Goal: Task Accomplishment & Management: Complete application form

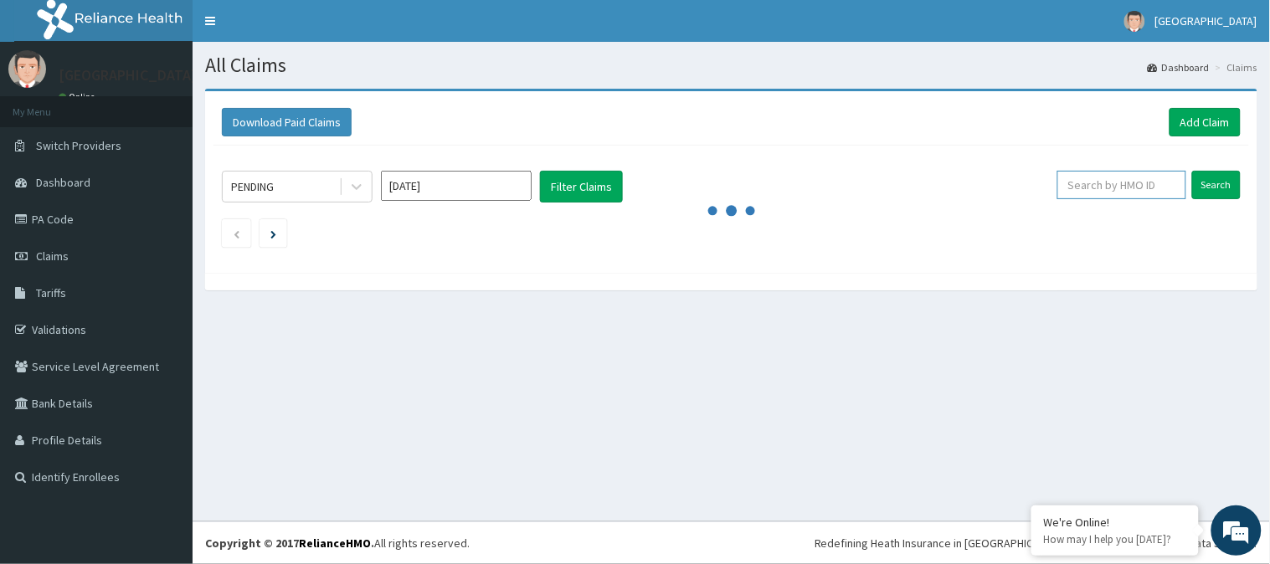
click at [1098, 191] on input "text" at bounding box center [1121, 185] width 129 height 28
paste input "STT/10314/B"
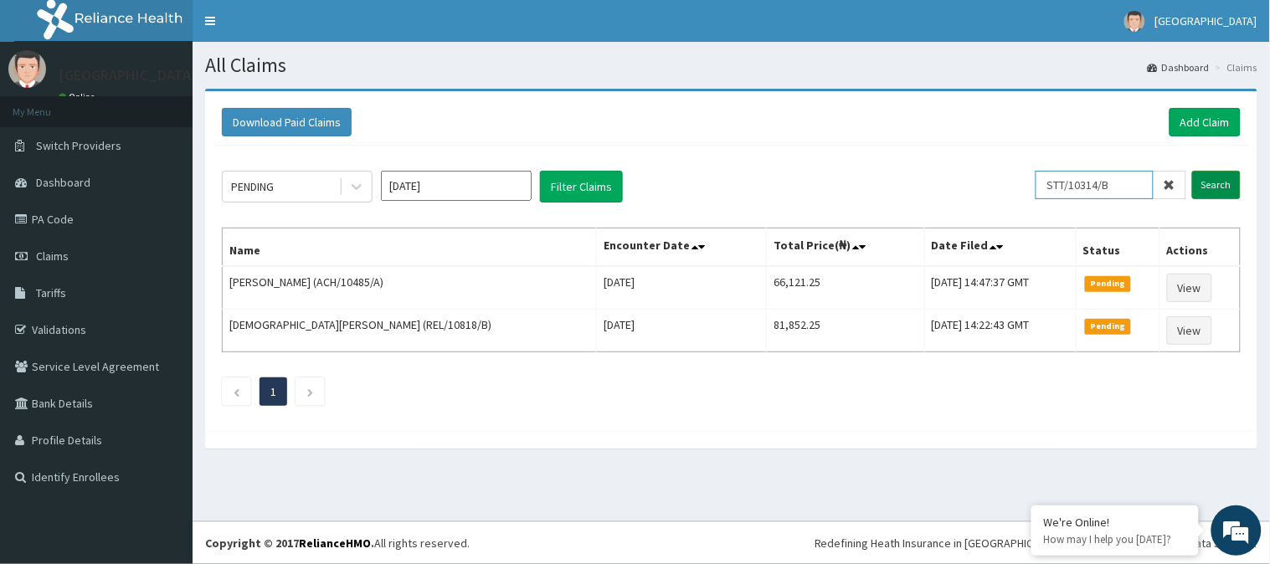
type input "STT/10314/B"
click at [1199, 196] on input "Search" at bounding box center [1216, 185] width 49 height 28
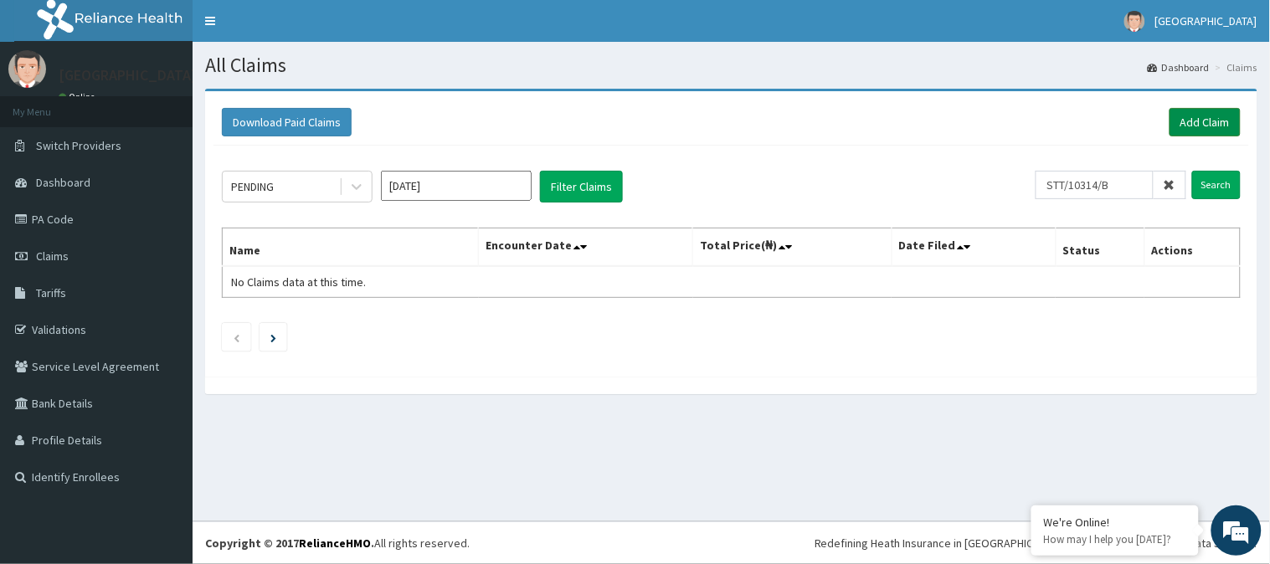
click at [1184, 124] on link "Add Claim" at bounding box center [1204, 122] width 71 height 28
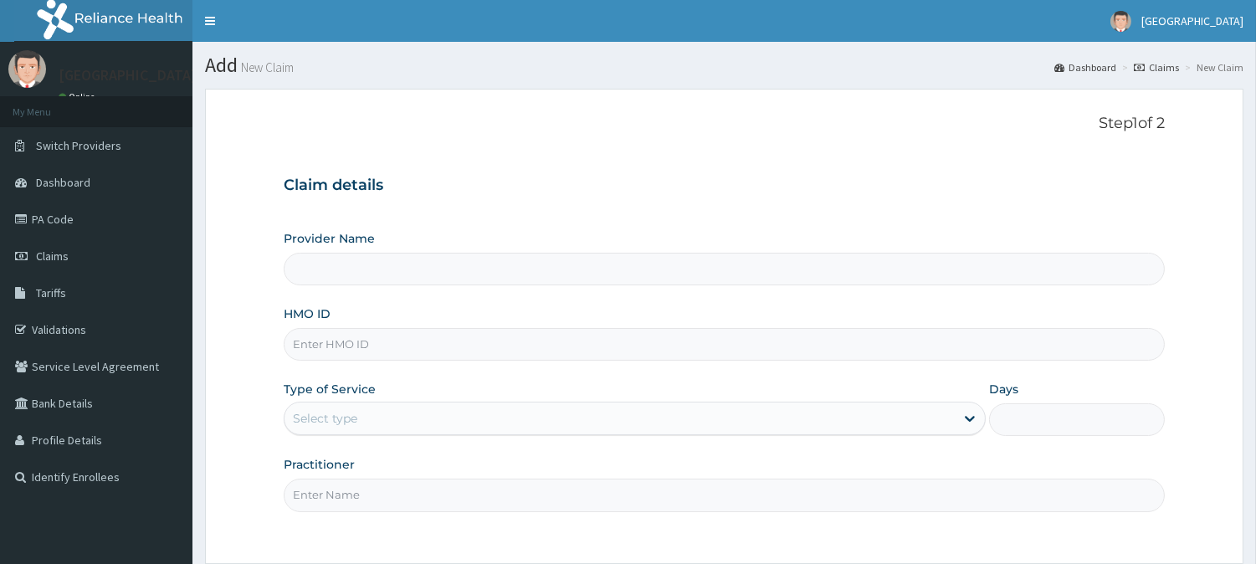
click at [465, 333] on input "HMO ID" at bounding box center [724, 344] width 881 height 33
paste input "STT/10314/B"
type input "STT/10314/B"
click at [458, 412] on div "Select type" at bounding box center [620, 418] width 670 height 27
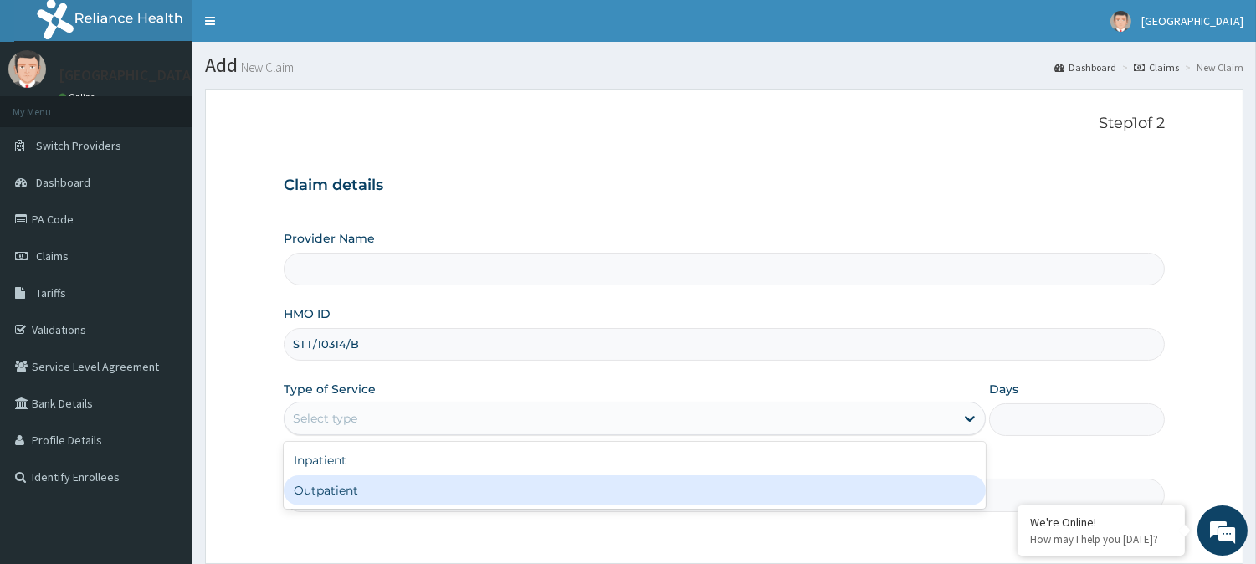
click at [439, 499] on div "Outpatient" at bounding box center [635, 490] width 702 height 30
type input "1"
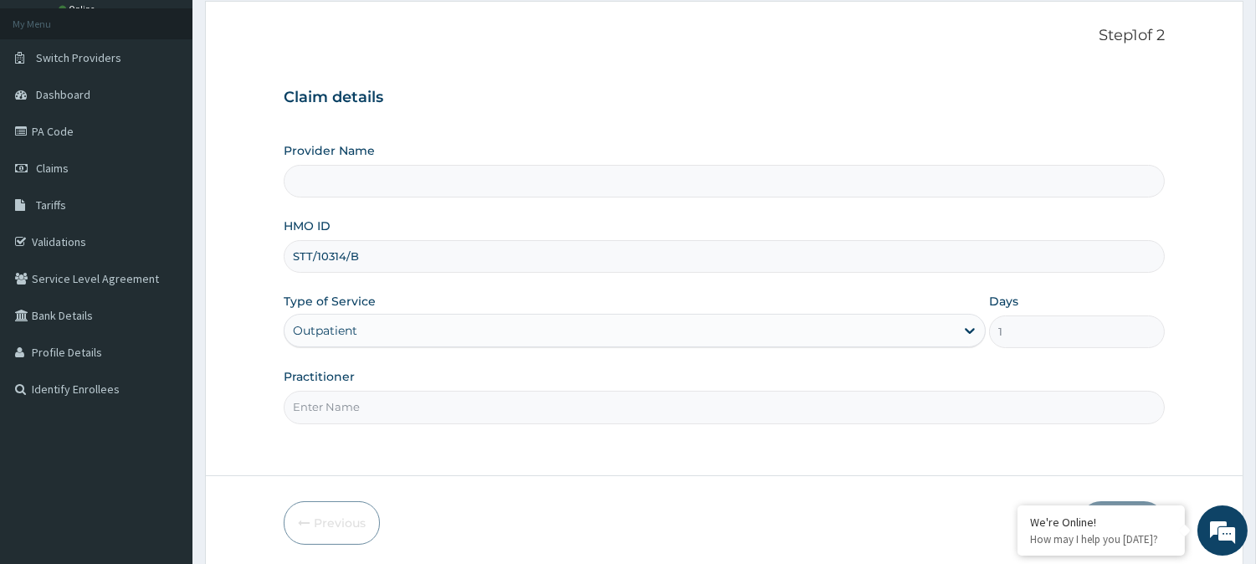
scroll to position [149, 0]
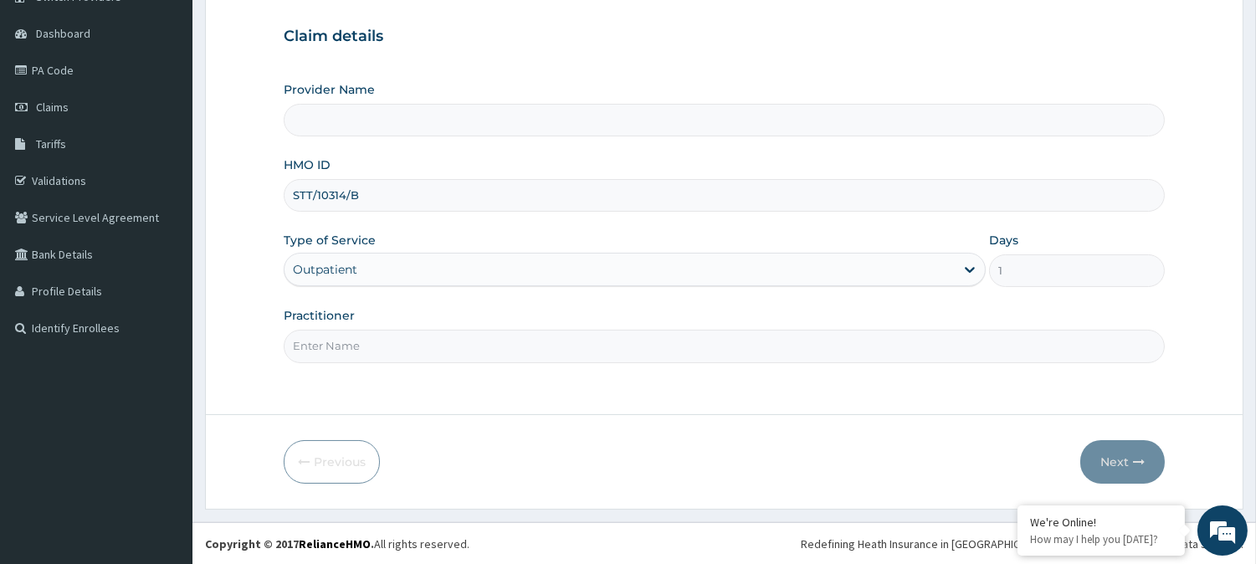
type input "[GEOGRAPHIC_DATA]"
click at [973, 354] on input "Practitioner" at bounding box center [724, 346] width 881 height 33
type input "[PERSON_NAME]"
click at [1133, 456] on icon "button" at bounding box center [1139, 462] width 12 height 12
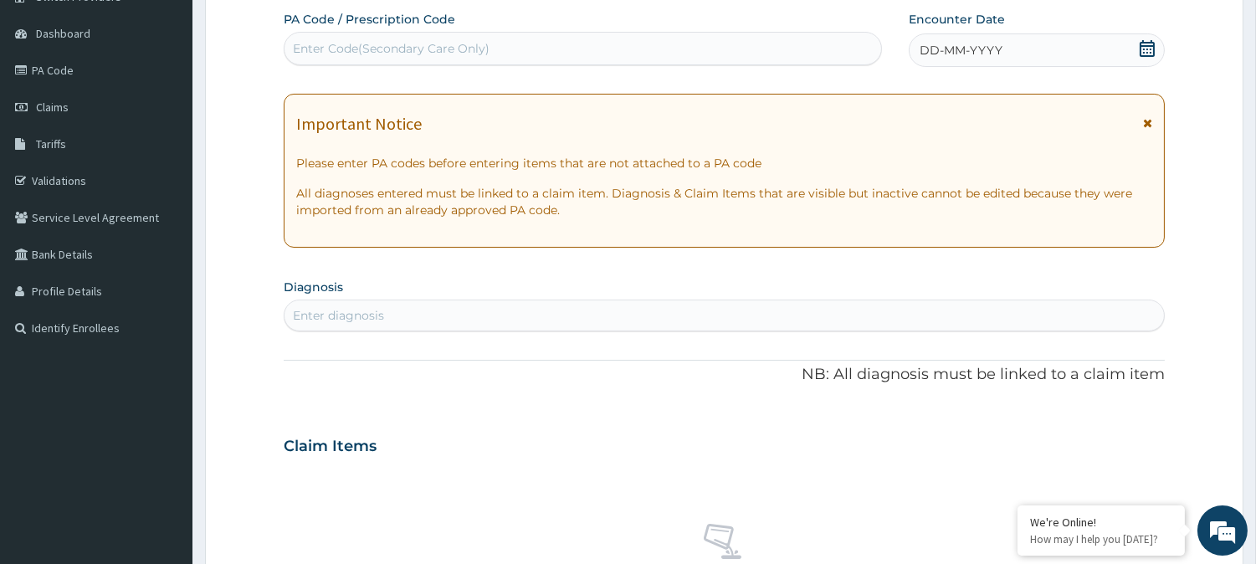
scroll to position [0, 0]
click at [439, 45] on div "Enter Code(Secondary Care Only)" at bounding box center [391, 48] width 197 height 17
paste input "PA/672FCE"
type input "PA/672FCE"
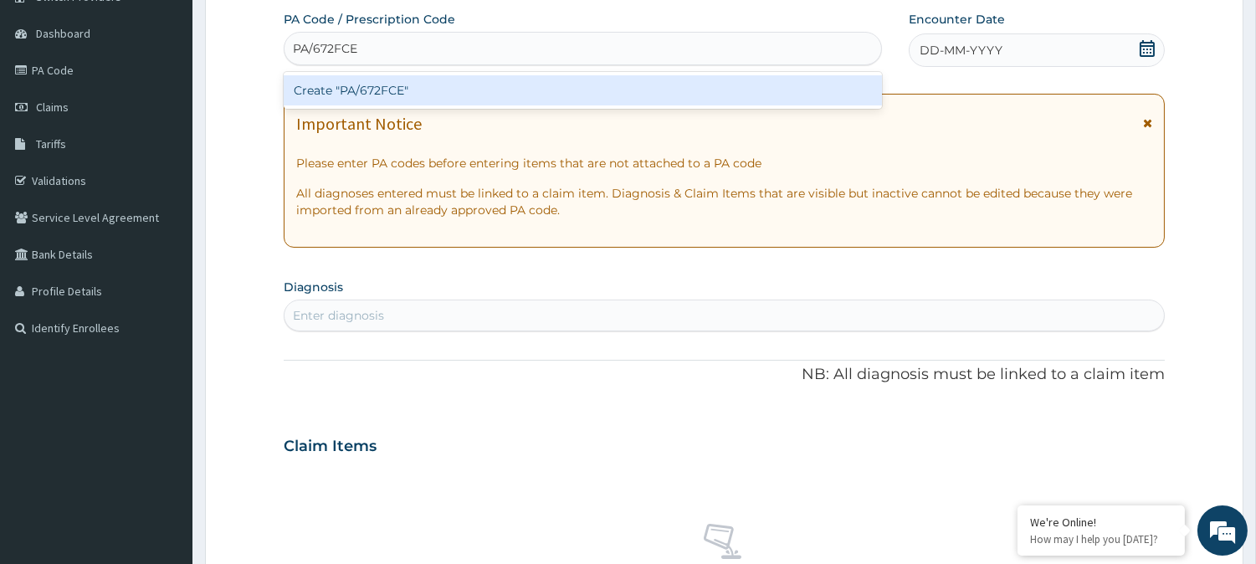
click at [446, 88] on div "Create "PA/672FCE"" at bounding box center [583, 90] width 598 height 30
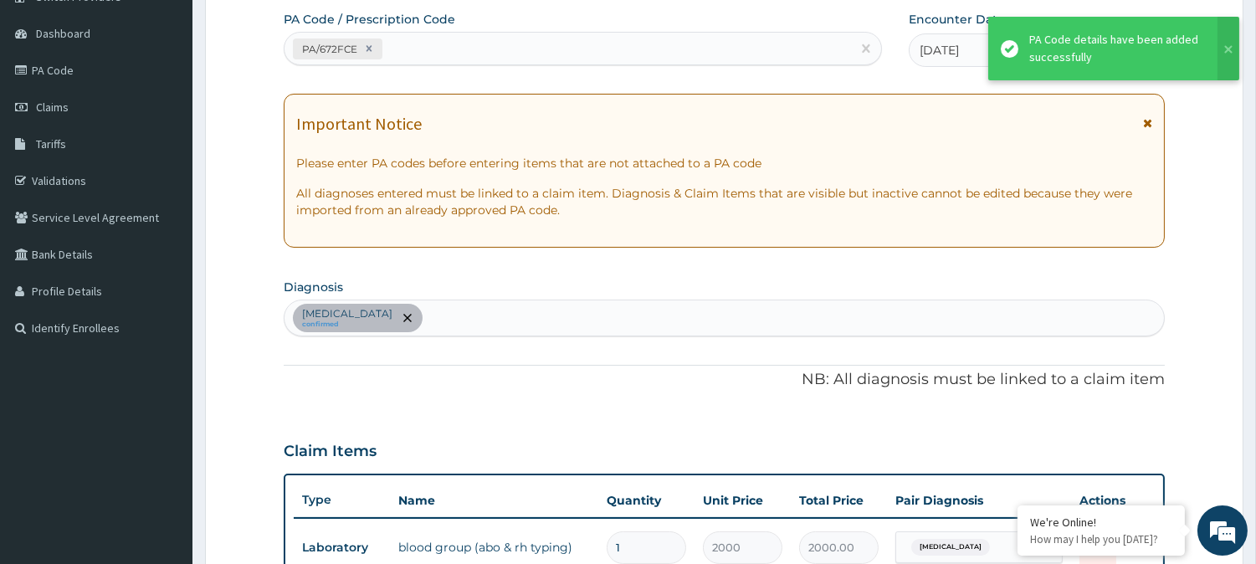
scroll to position [471, 0]
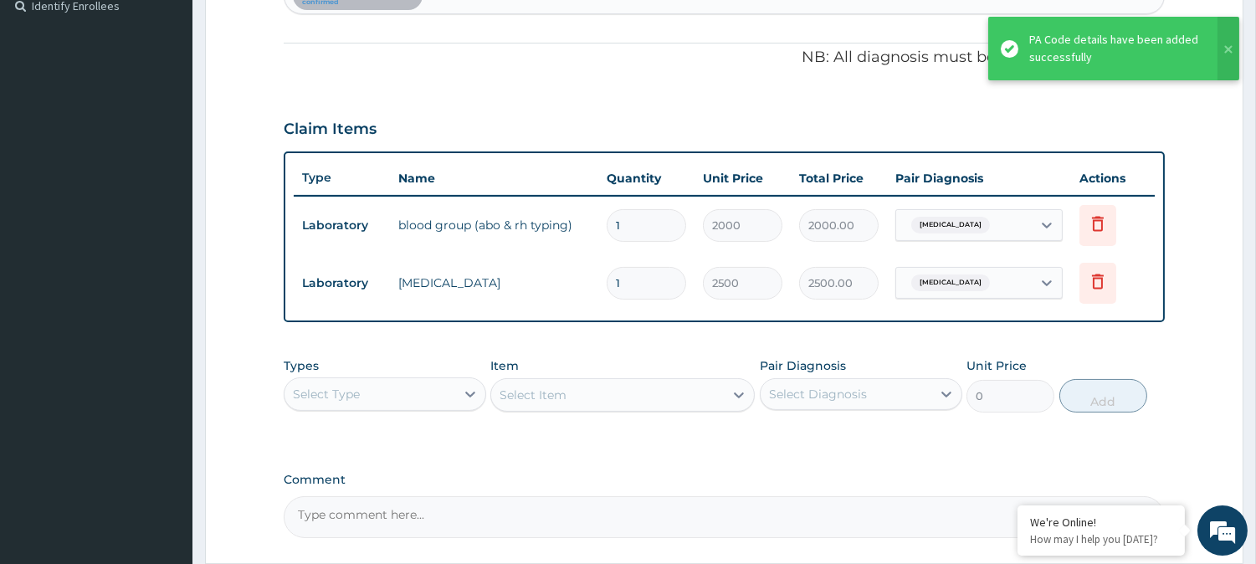
click at [419, 399] on div "Select Type" at bounding box center [370, 394] width 171 height 27
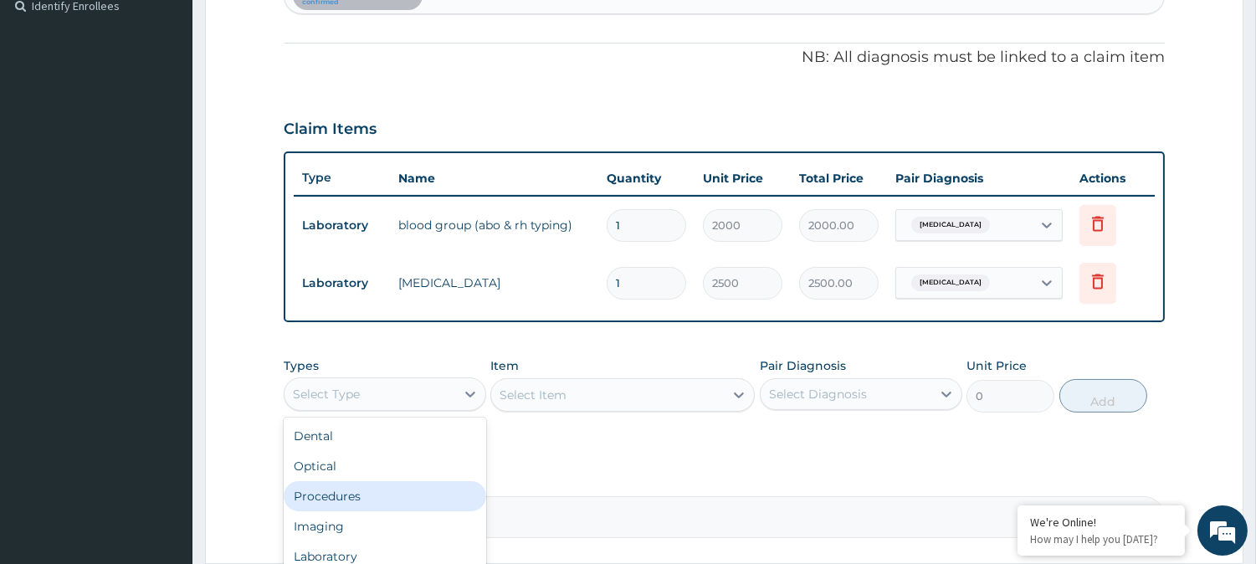
drag, startPoint x: 408, startPoint y: 499, endPoint x: 429, endPoint y: 494, distance: 20.7
click at [410, 499] on div "Procedures" at bounding box center [385, 496] width 203 height 30
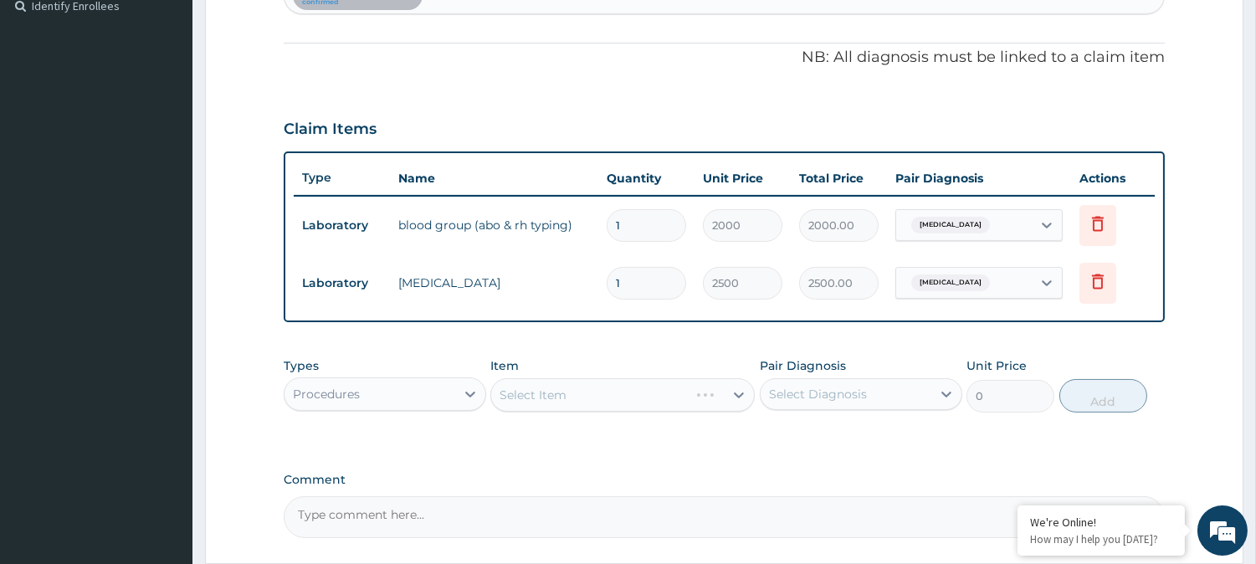
click at [733, 448] on div "PA Code / Prescription Code PA/672FCE Encounter Date [DATE] Important Notice Pl…" at bounding box center [724, 114] width 881 height 850
click at [646, 398] on div "Select Item" at bounding box center [607, 395] width 233 height 27
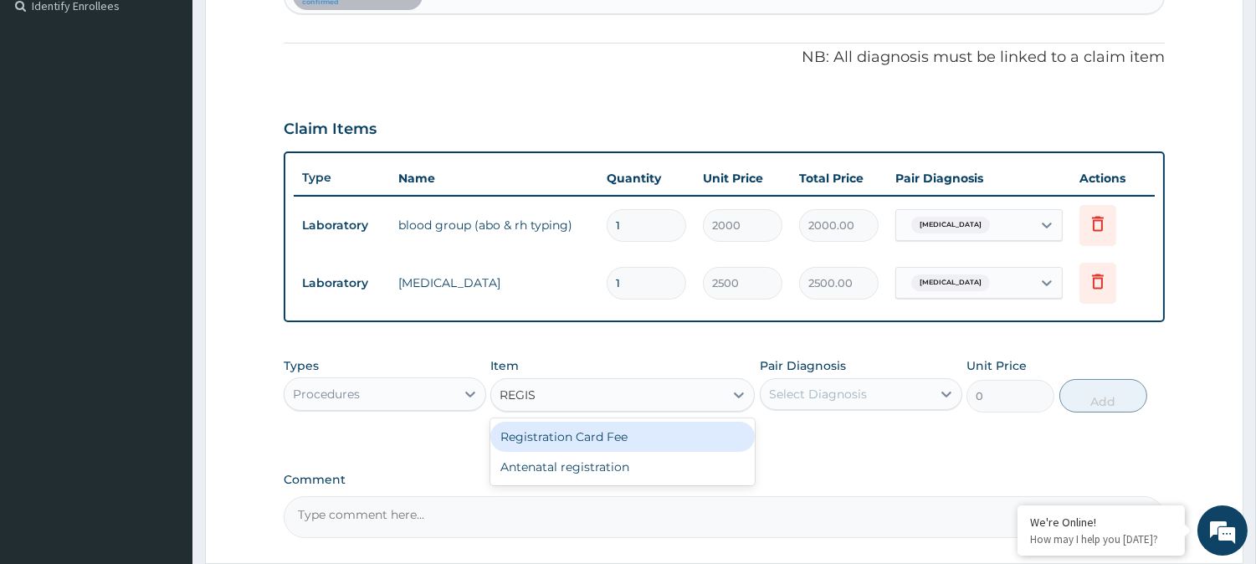
type input "REGIST"
click at [650, 431] on div "Registration Card Fee" at bounding box center [623, 437] width 265 height 30
type input "2000"
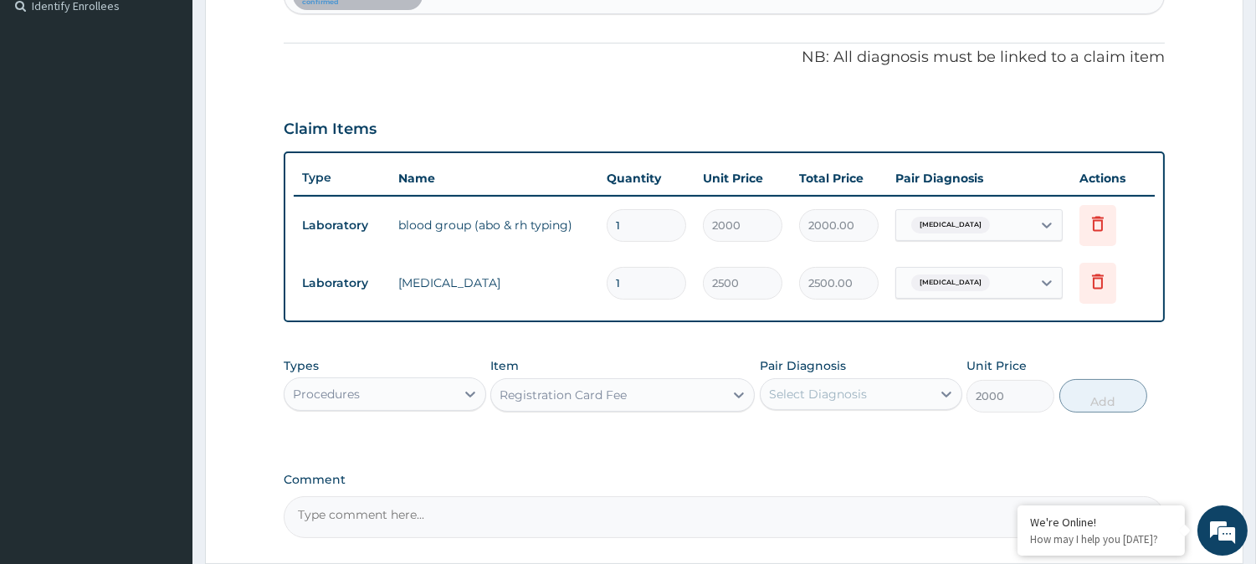
click at [879, 399] on div "Select Diagnosis" at bounding box center [846, 394] width 171 height 27
click at [872, 436] on label "[MEDICAL_DATA]" at bounding box center [840, 435] width 104 height 17
checkbox input "true"
drag, startPoint x: 1094, startPoint y: 398, endPoint x: 925, endPoint y: 403, distance: 169.2
click at [1092, 398] on button "Add" at bounding box center [1104, 395] width 88 height 33
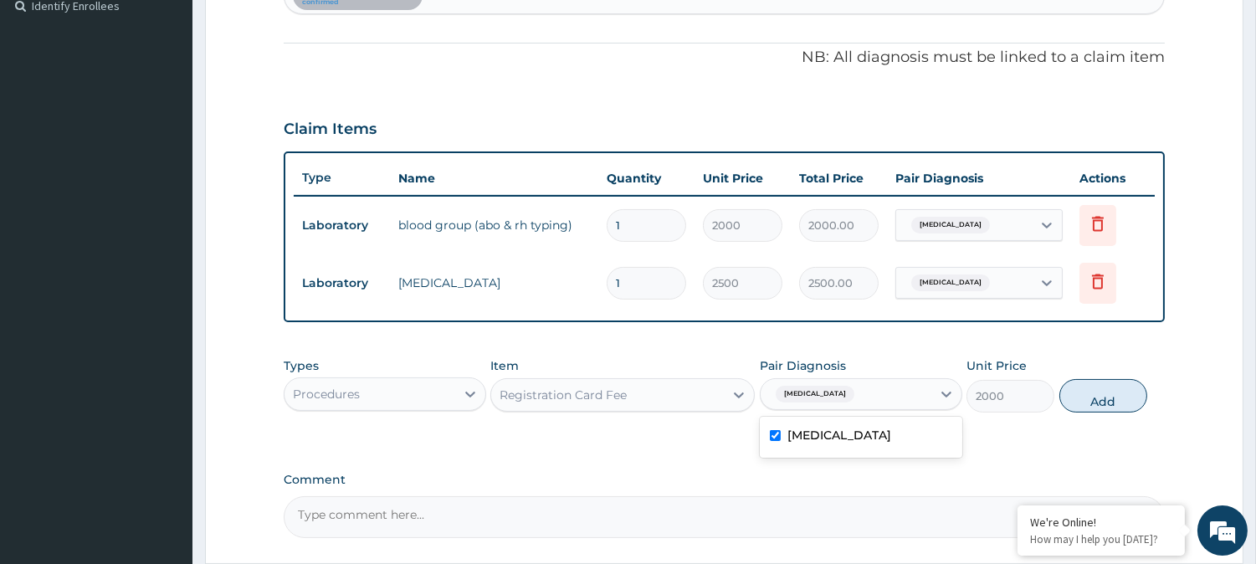
type input "0"
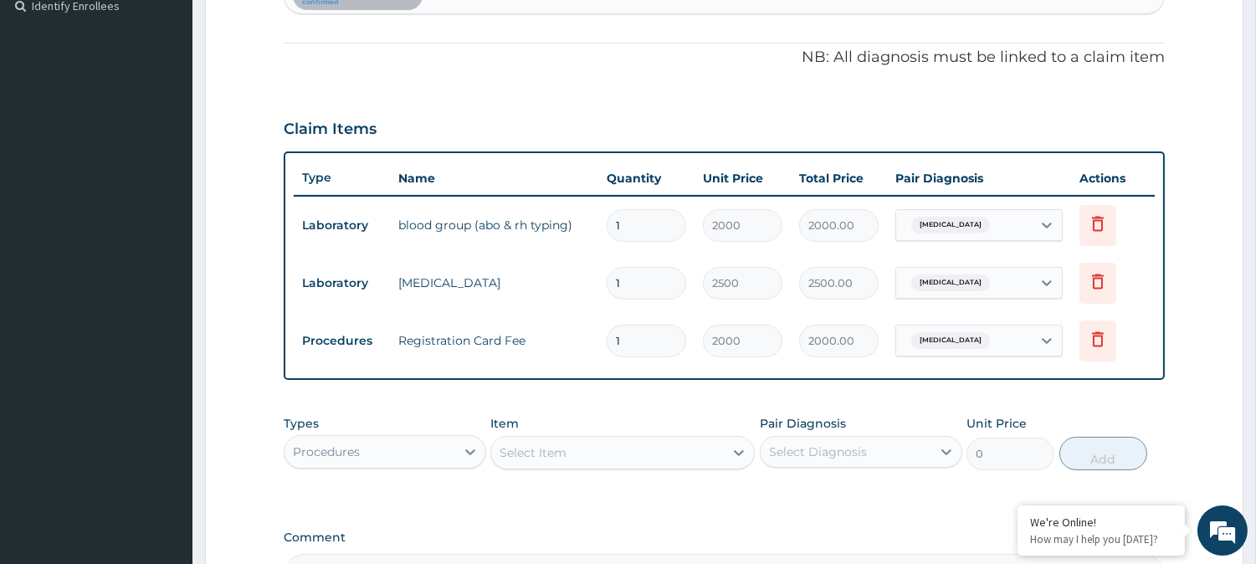
click at [542, 458] on div "Select Item" at bounding box center [533, 452] width 67 height 17
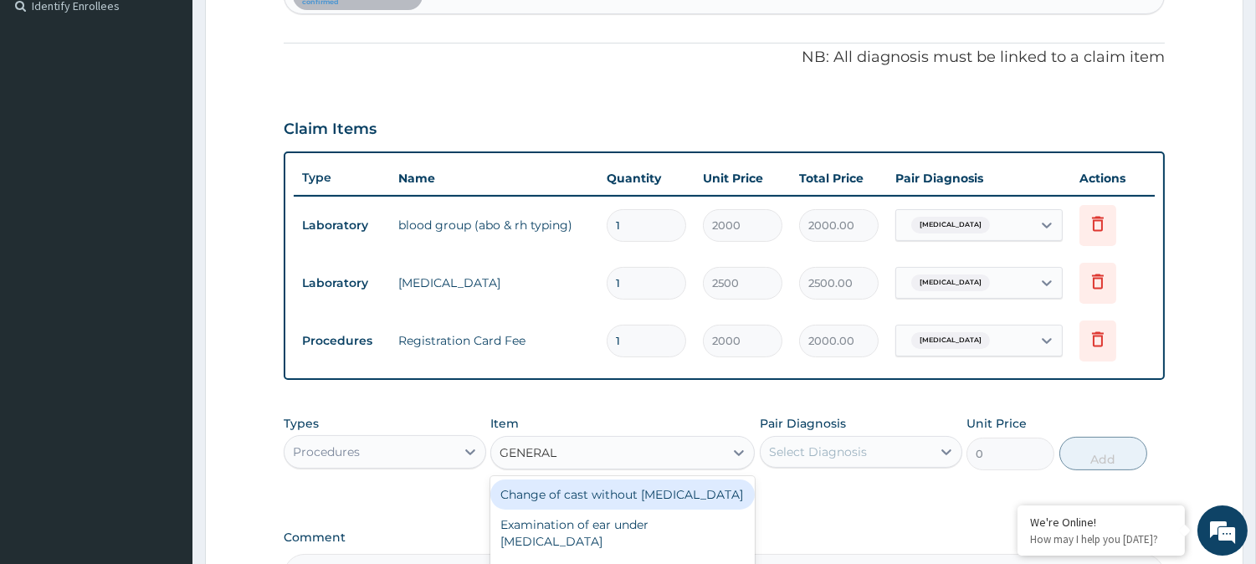
type input "GENERAL P"
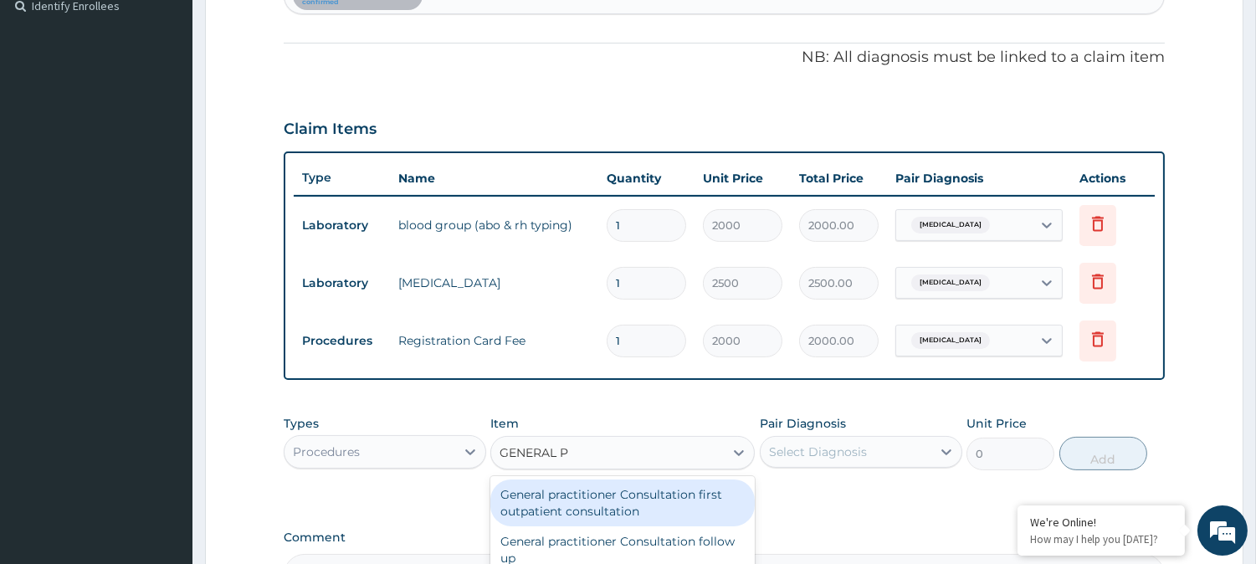
click at [616, 511] on div "General practitioner Consultation first outpatient consultation" at bounding box center [623, 503] width 265 height 47
type input "3000"
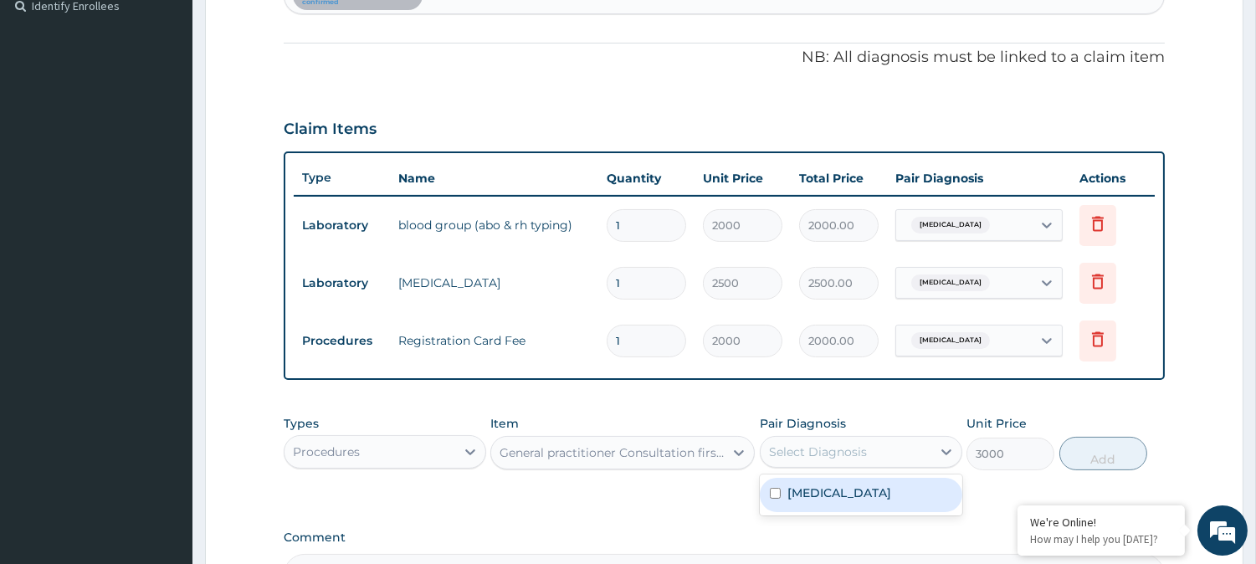
click at [854, 464] on div "Select Diagnosis" at bounding box center [846, 452] width 171 height 27
click at [848, 496] on label "[MEDICAL_DATA]" at bounding box center [840, 493] width 104 height 17
checkbox input "true"
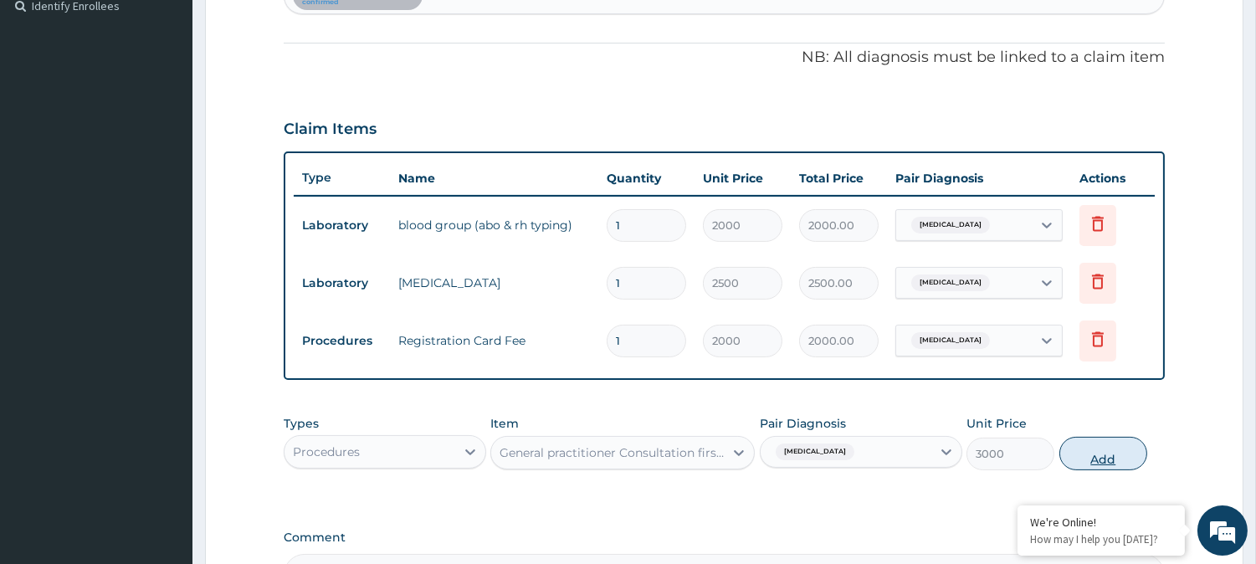
click at [1092, 465] on button "Add" at bounding box center [1104, 453] width 88 height 33
type input "0"
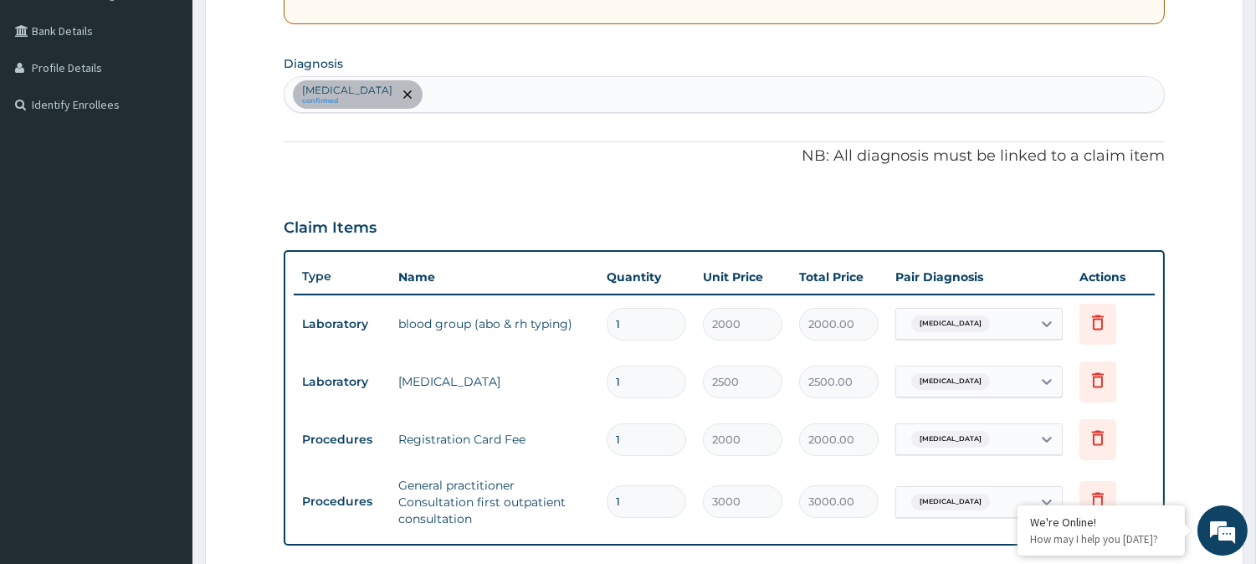
scroll to position [0, 0]
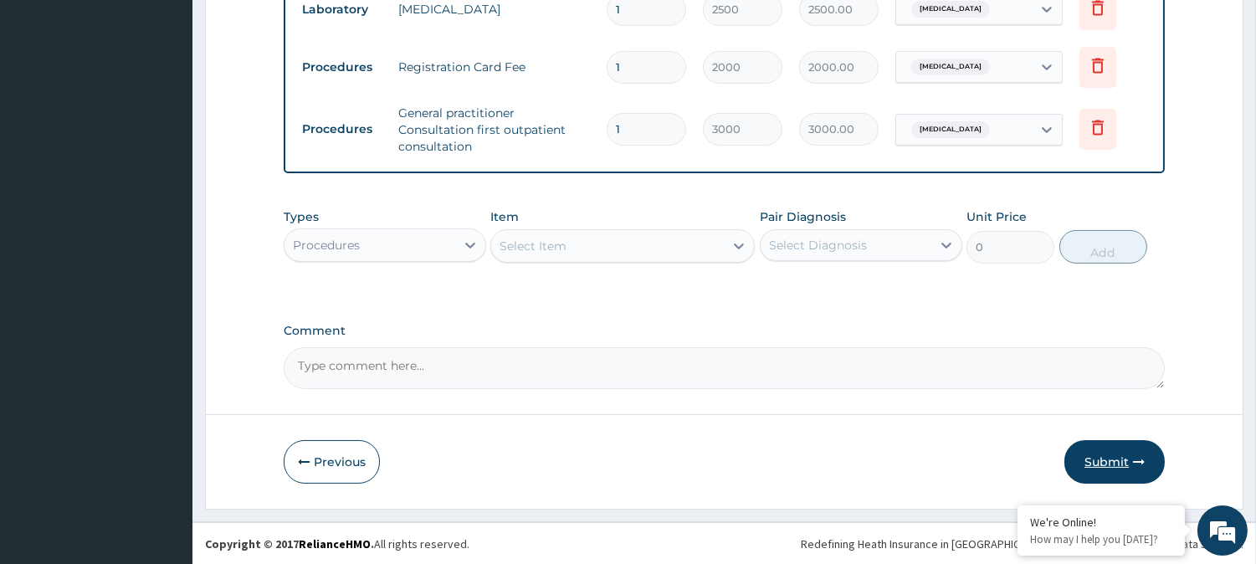
click at [1094, 458] on button "Submit" at bounding box center [1115, 462] width 100 height 44
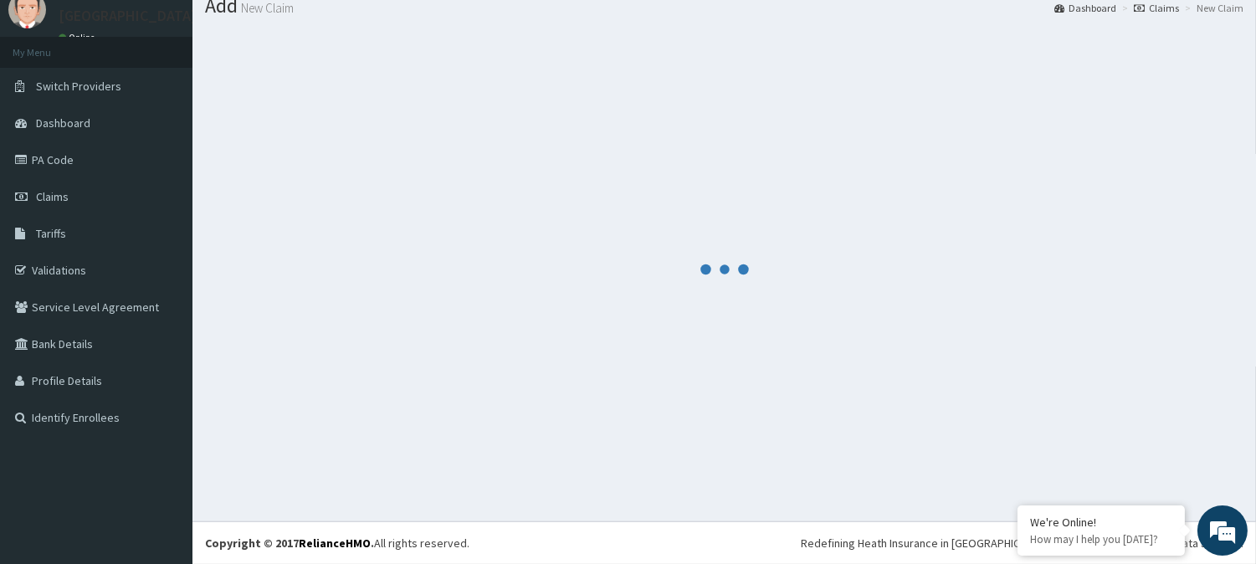
scroll to position [59, 0]
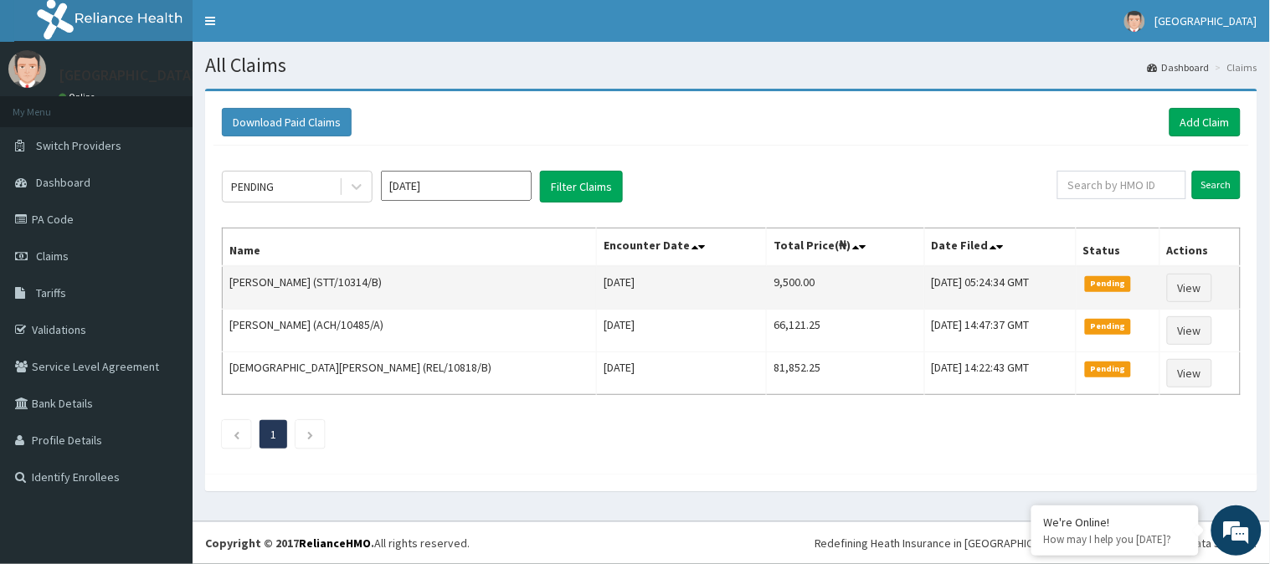
click at [767, 289] on td "9,500.00" at bounding box center [845, 288] width 157 height 44
copy td "9,500.00"
